Goal: Information Seeking & Learning: Learn about a topic

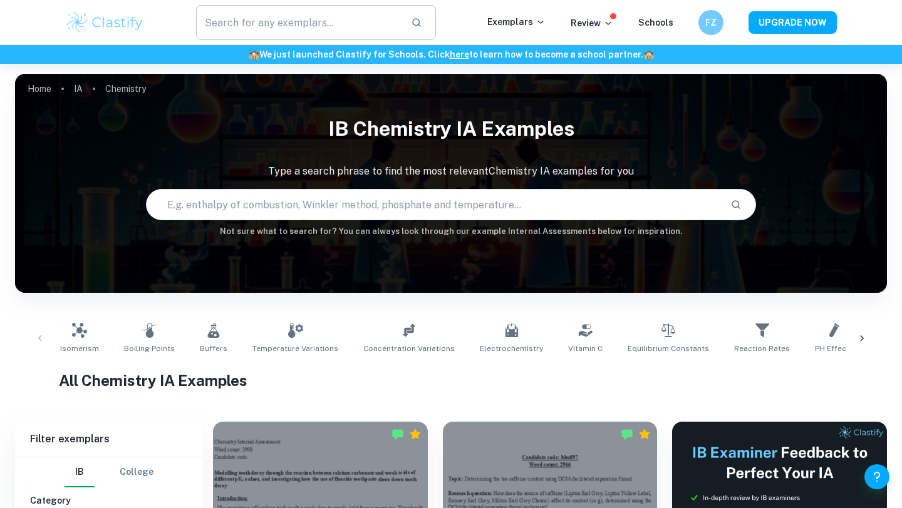
click at [334, 26] on input "text" at bounding box center [298, 22] width 205 height 35
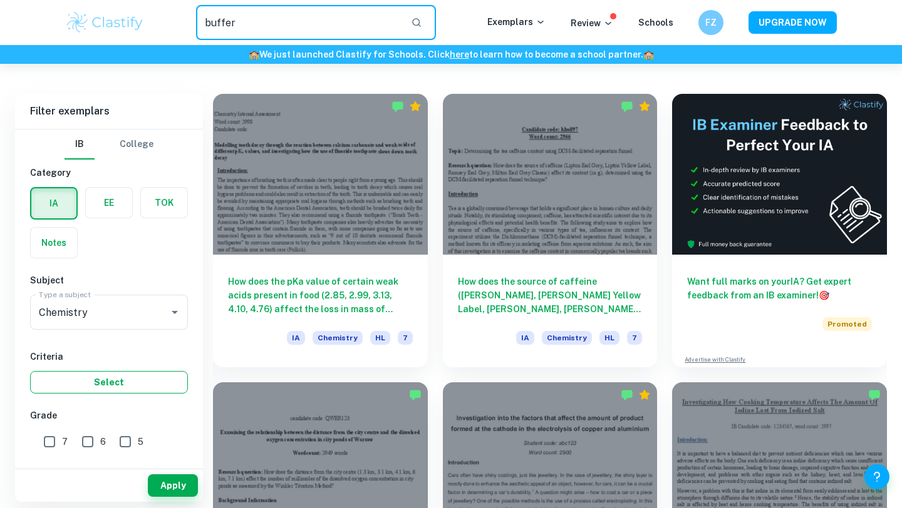
scroll to position [27, 0]
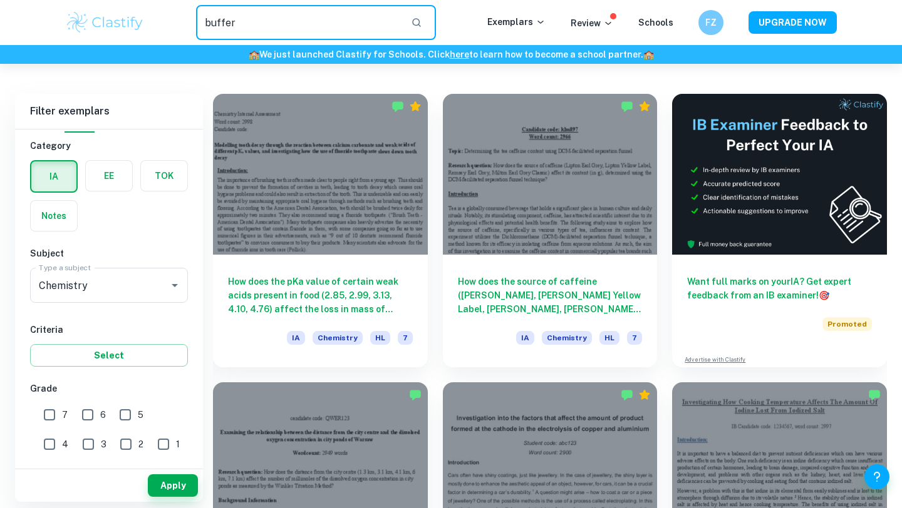
type input "buffer"
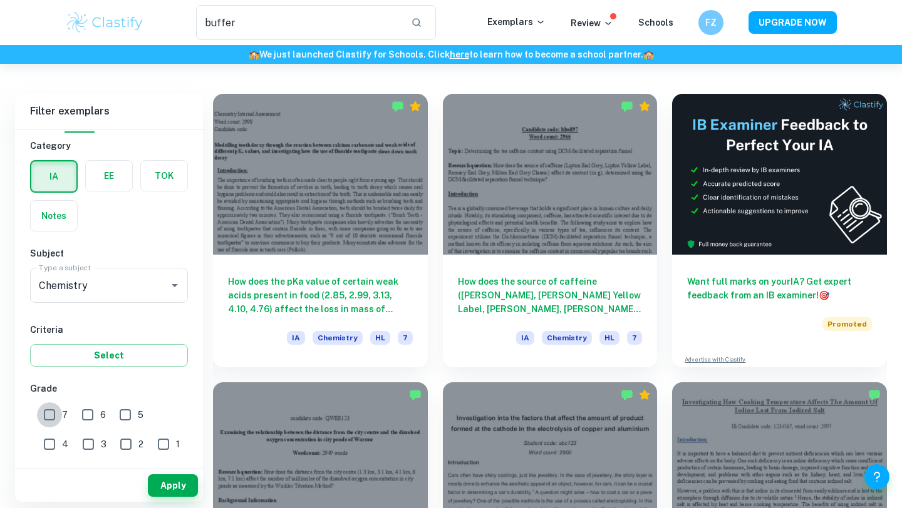
click at [54, 416] on input "7" at bounding box center [49, 415] width 25 height 25
checkbox input "true"
click at [176, 482] on button "Apply" at bounding box center [173, 486] width 50 height 23
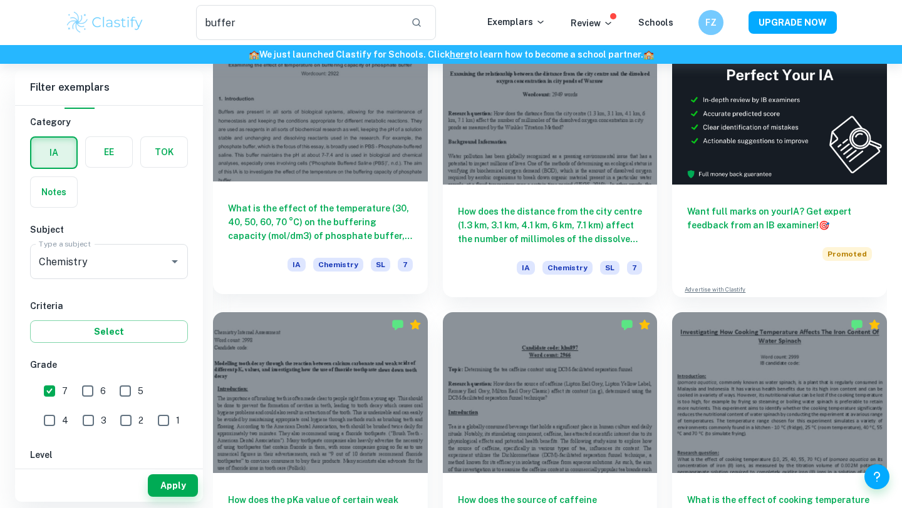
scroll to position [403, 0]
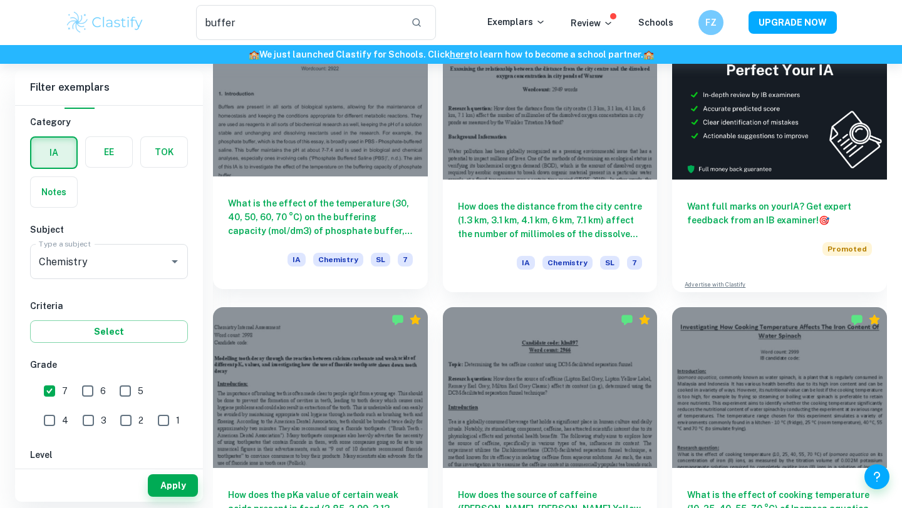
click at [324, 121] on div at bounding box center [320, 96] width 215 height 161
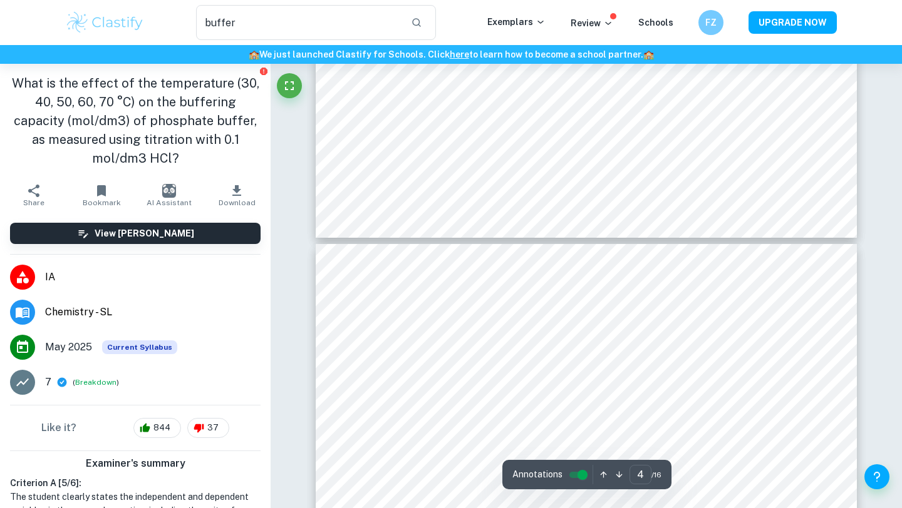
scroll to position [2324, 0]
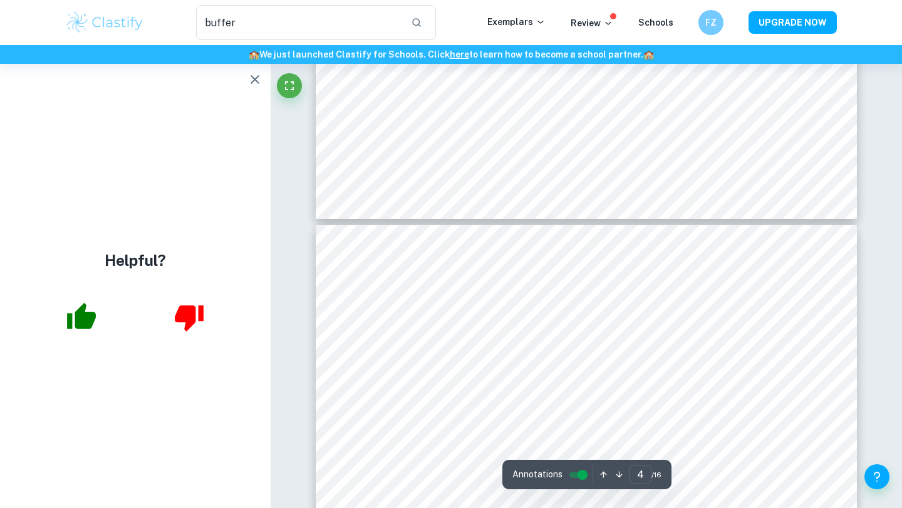
type input "5"
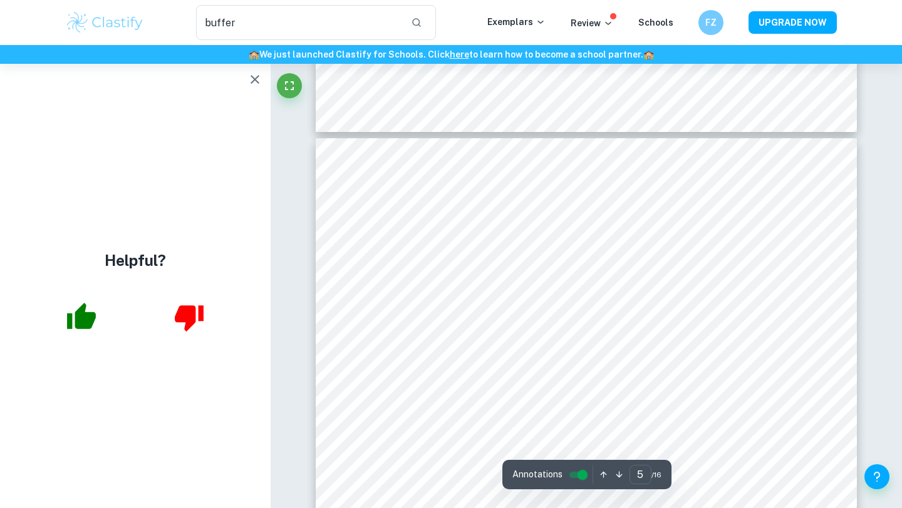
scroll to position [3198, 0]
